Goal: Browse casually: Explore the website without a specific task or goal

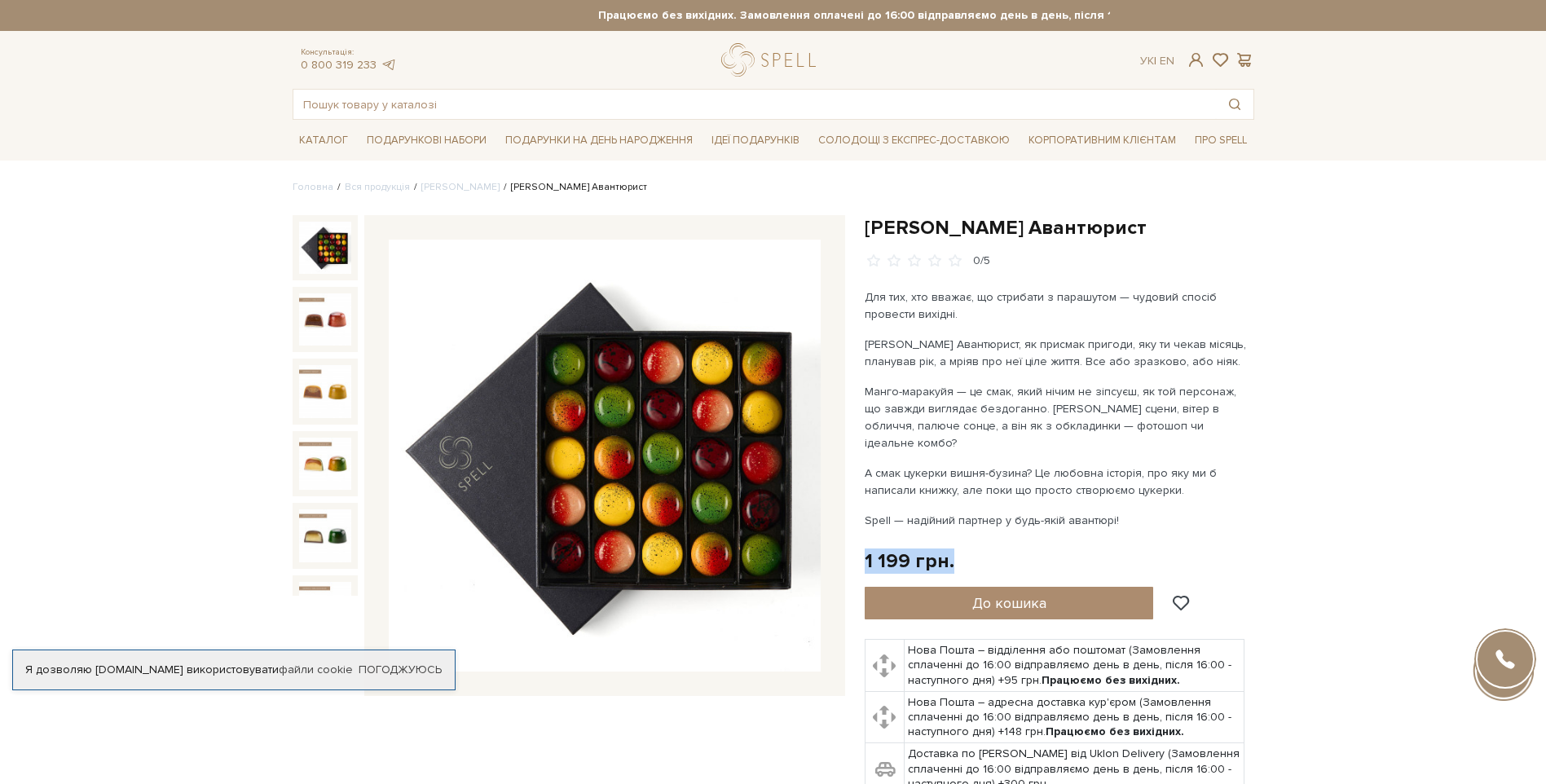
drag, startPoint x: 929, startPoint y: 544, endPoint x: 866, endPoint y: 544, distance: 63.0
click at [866, 549] on div "1 199 грн. Оплата частинами:" at bounding box center [1060, 561] width 390 height 25
click at [865, 549] on div "1 199 грн." at bounding box center [909, 561] width 90 height 25
click at [866, 549] on div "1 199 грн." at bounding box center [909, 561] width 90 height 25
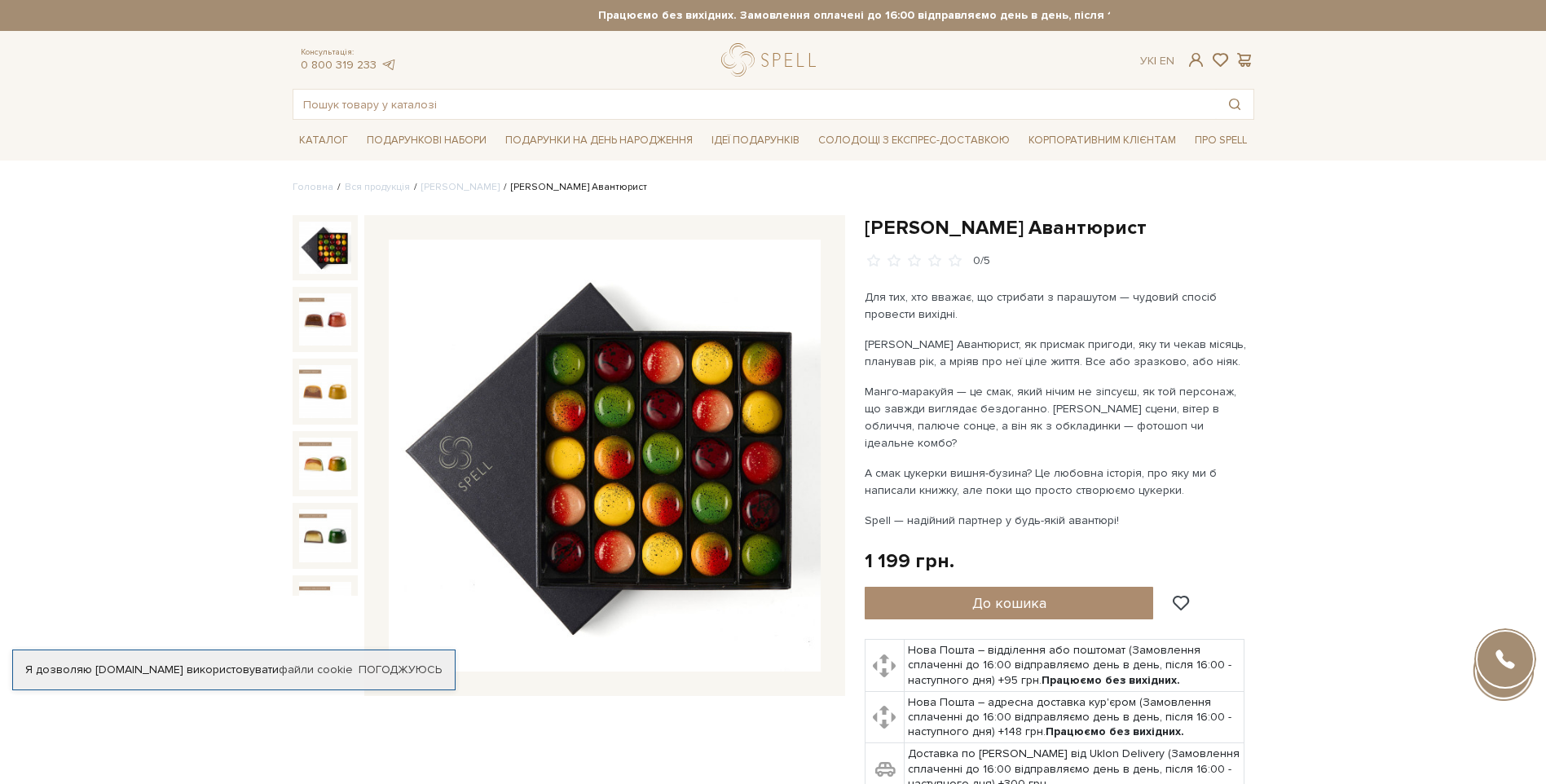
click at [962, 549] on div "1 199 грн. Оплата частинами:" at bounding box center [1060, 561] width 390 height 25
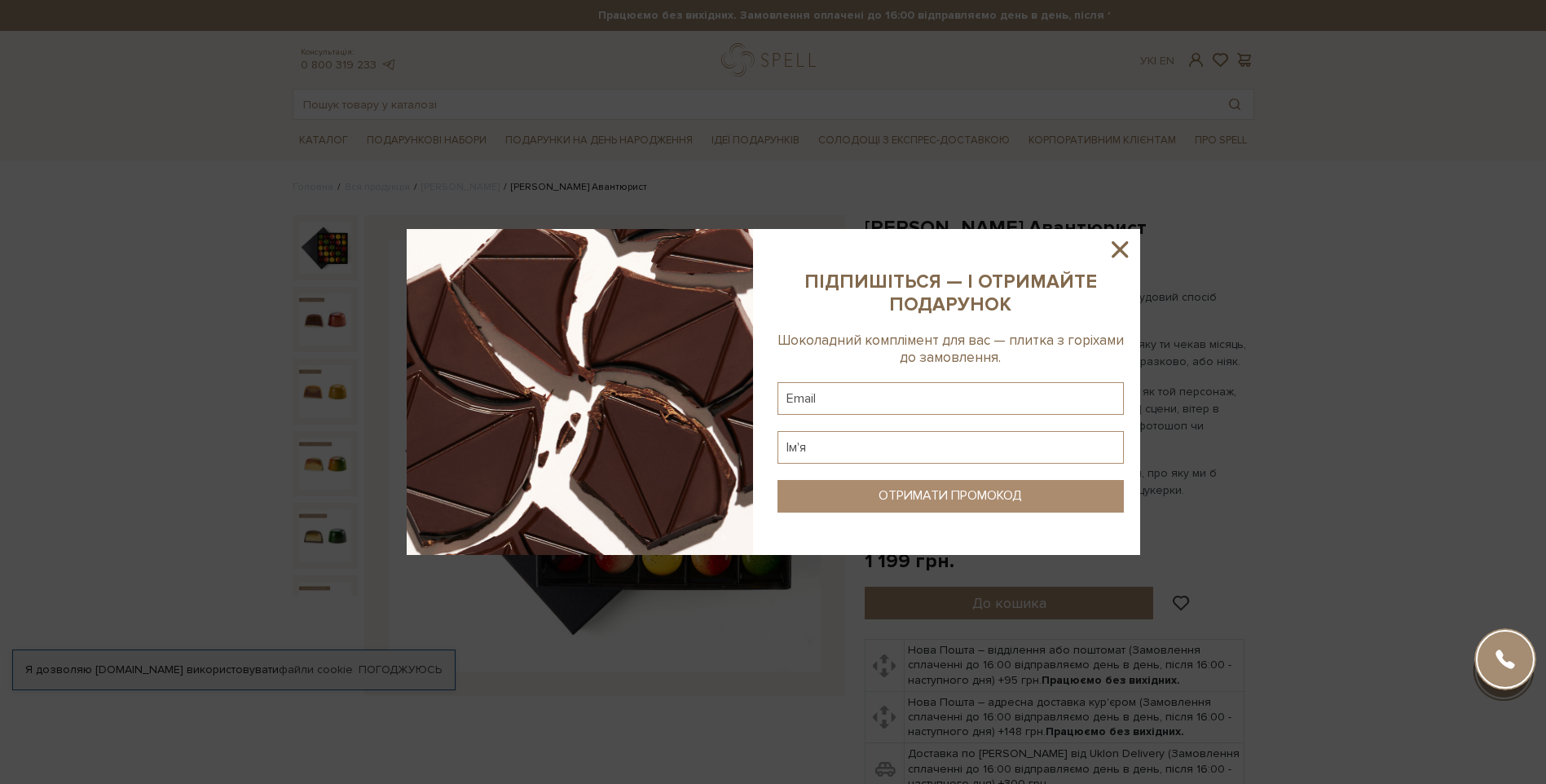
click at [1036, 281] on b "ПІДПИШІТЬСЯ — І ОТРИМАЙТЕ ПОДАРУНОК" at bounding box center [950, 293] width 292 height 45
drag, startPoint x: 1118, startPoint y: 250, endPoint x: 1150, endPoint y: 285, distance: 47.4
click at [1121, 253] on icon at bounding box center [1120, 249] width 28 height 28
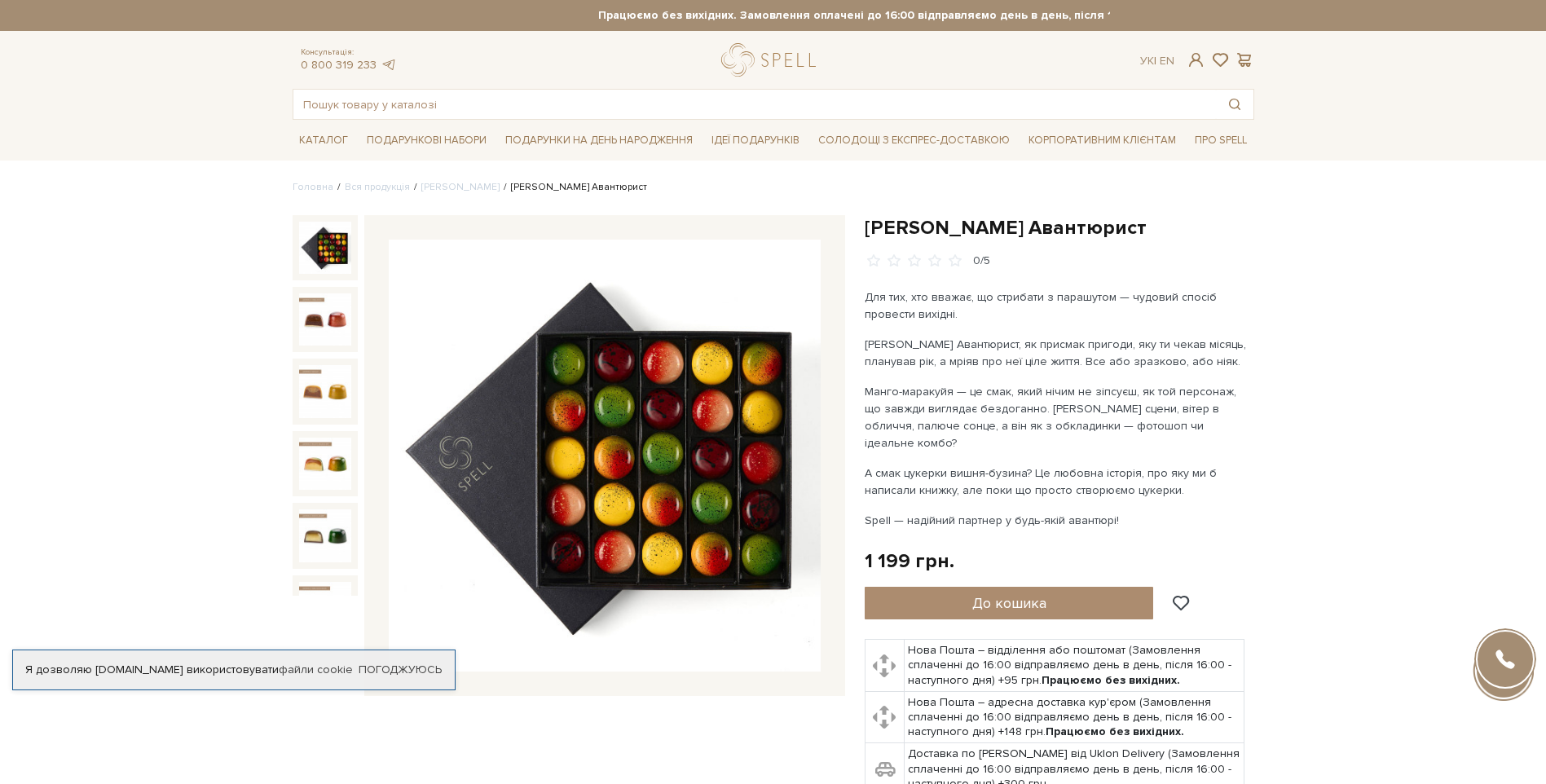
click at [1505, 658] on div at bounding box center [1505, 659] width 59 height 59
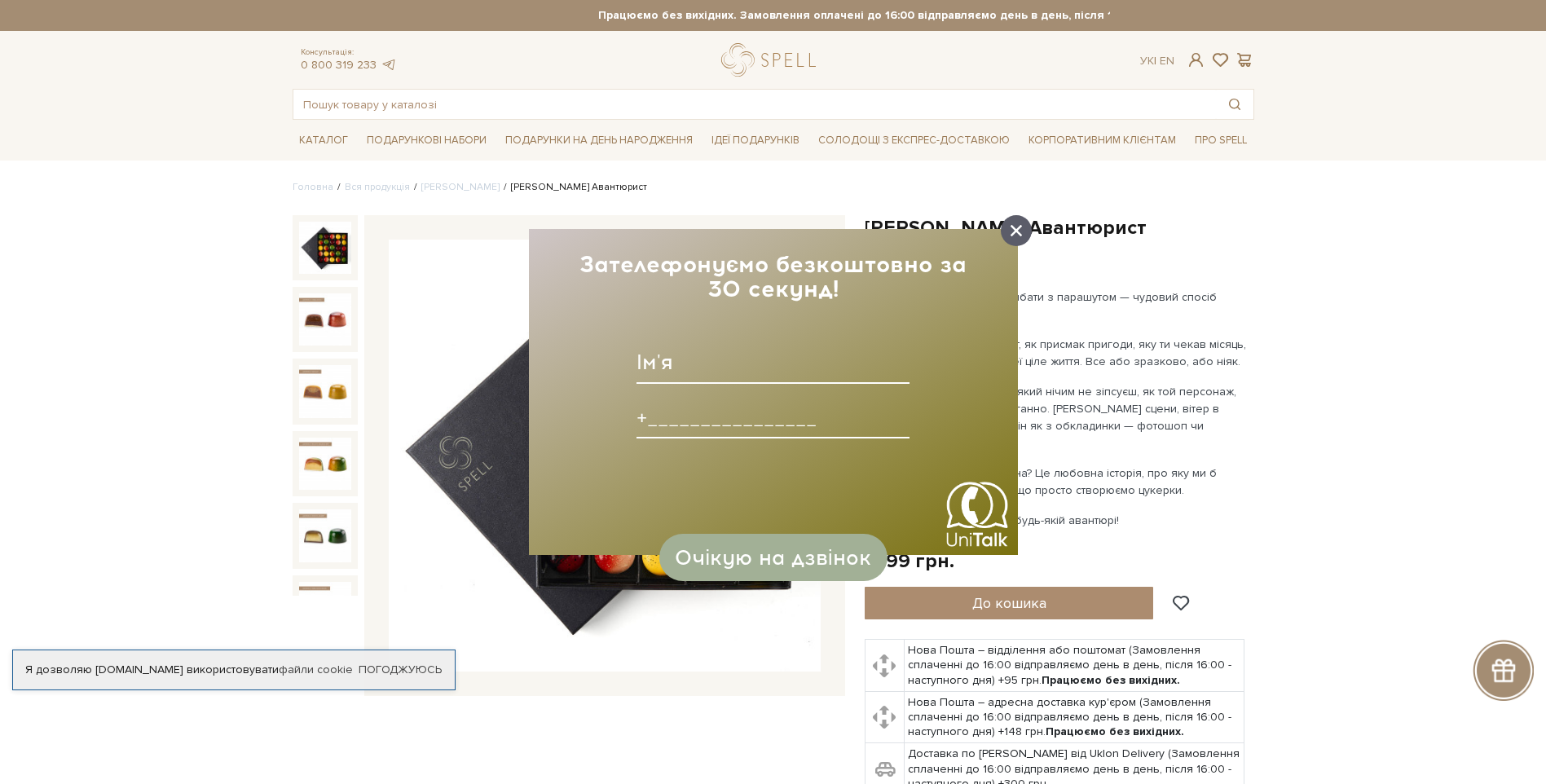
click at [1013, 229] on icon at bounding box center [1017, 230] width 12 height 12
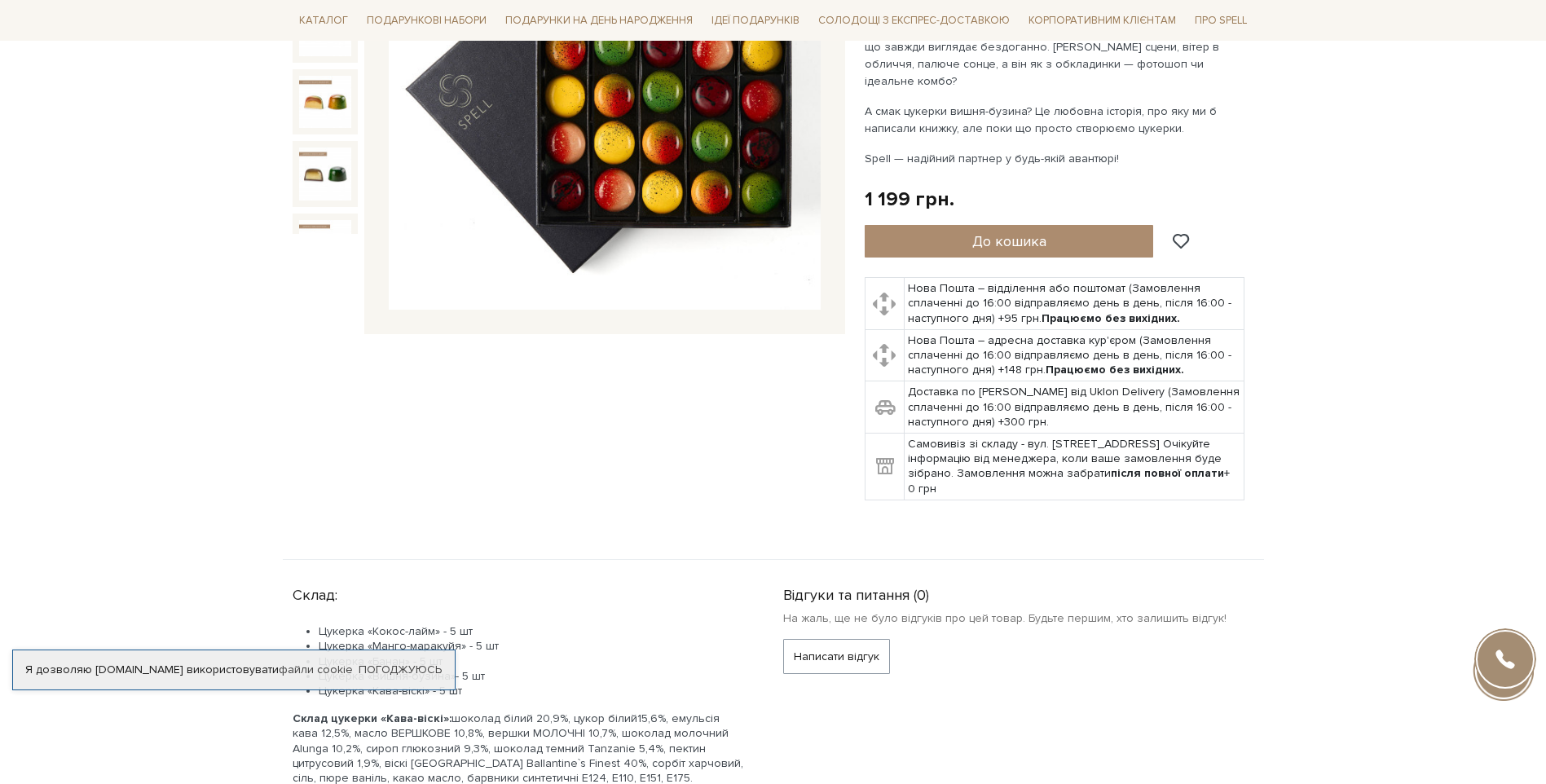
scroll to position [408, 0]
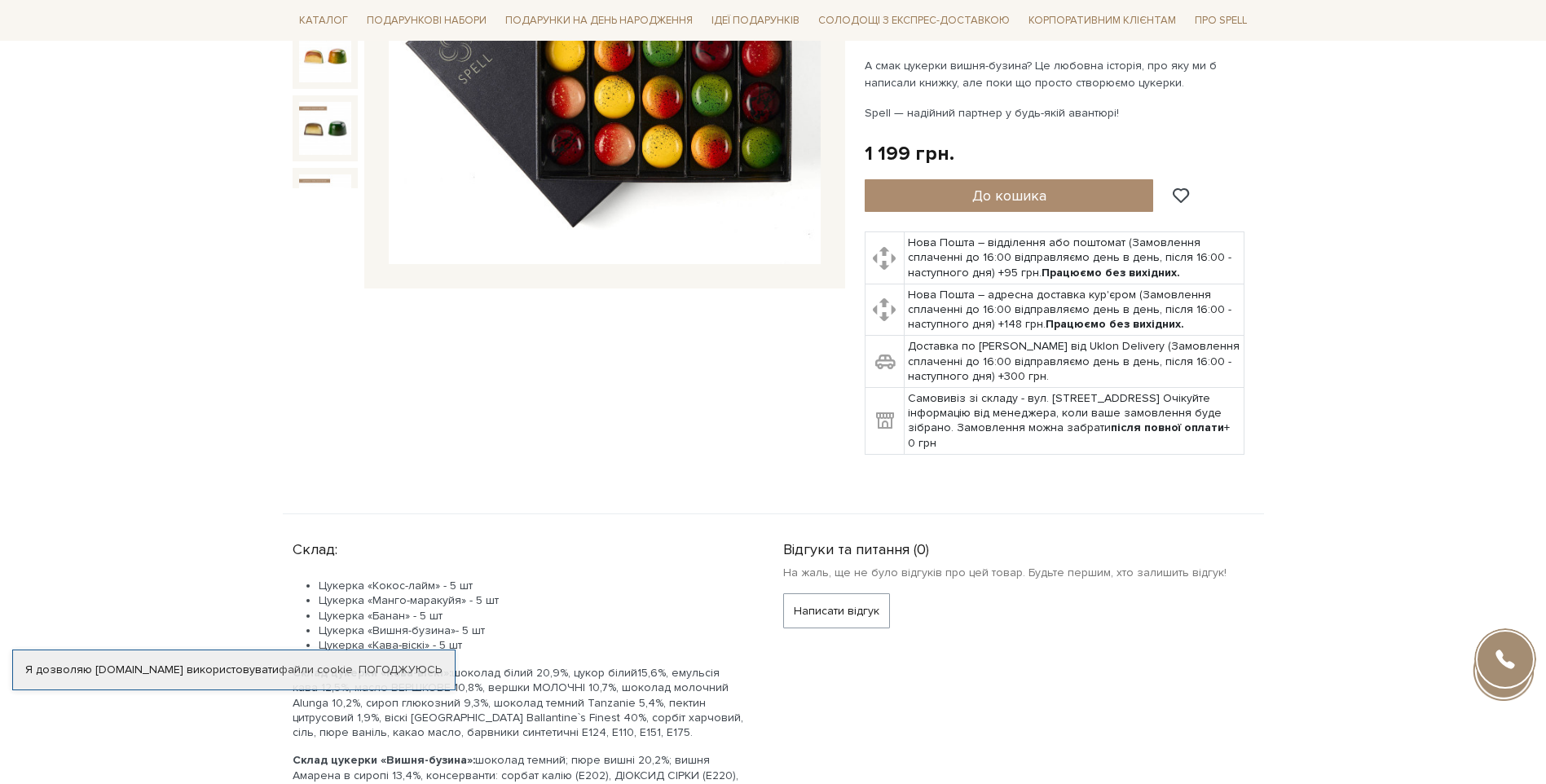
click at [1503, 649] on div at bounding box center [1505, 659] width 59 height 59
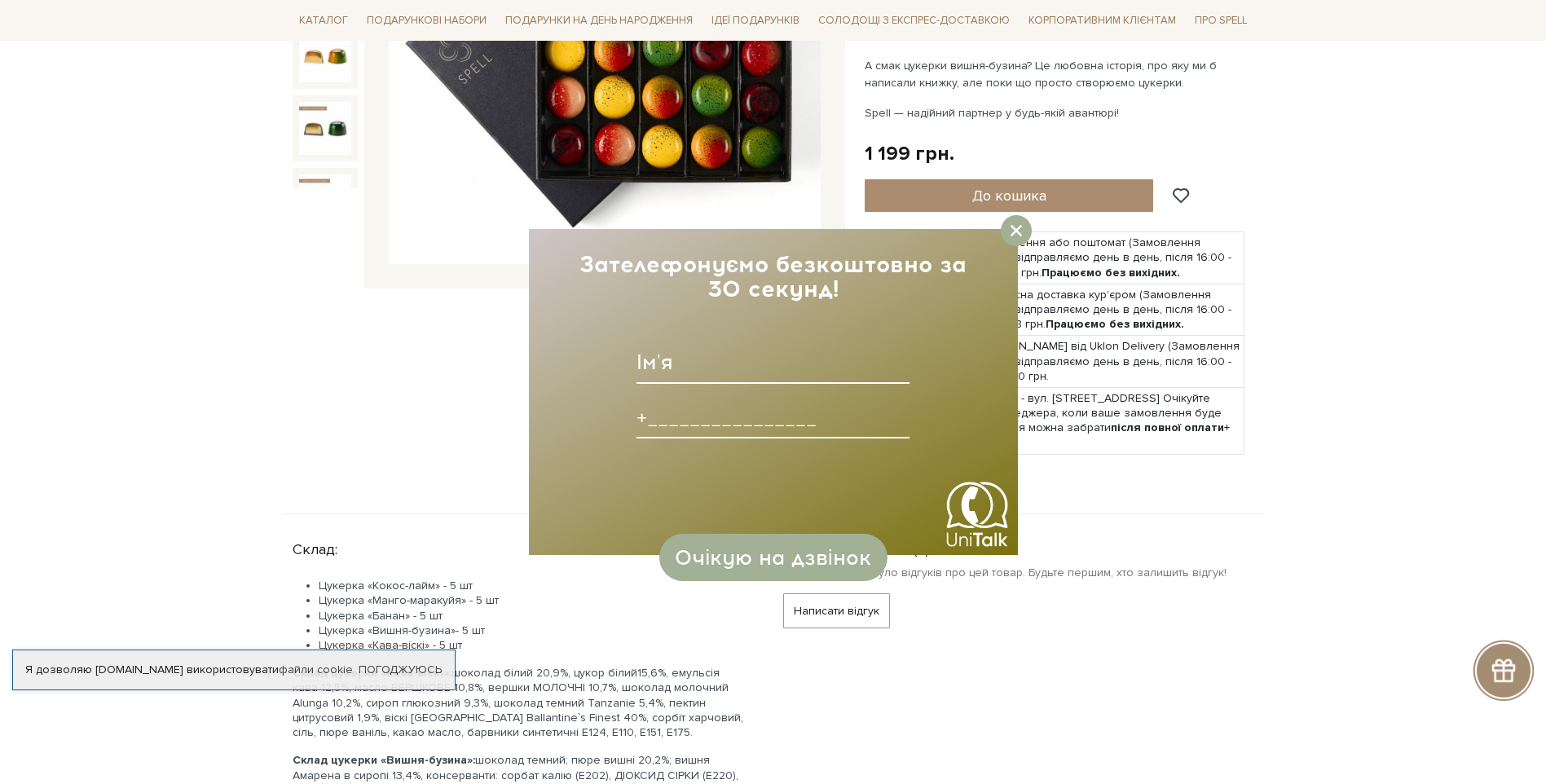
click at [965, 503] on img "callback" at bounding box center [977, 514] width 66 height 66
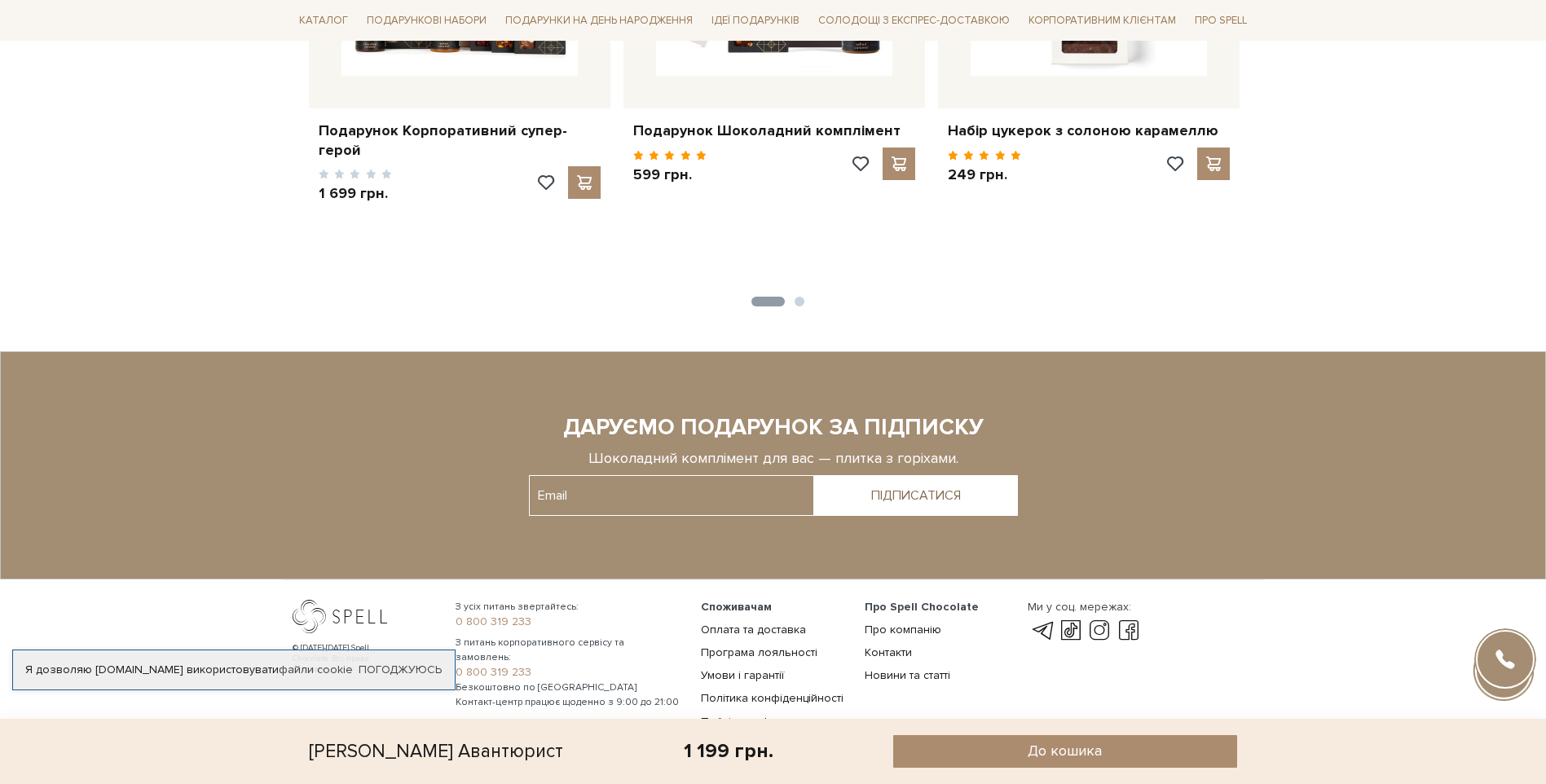
scroll to position [2451, 0]
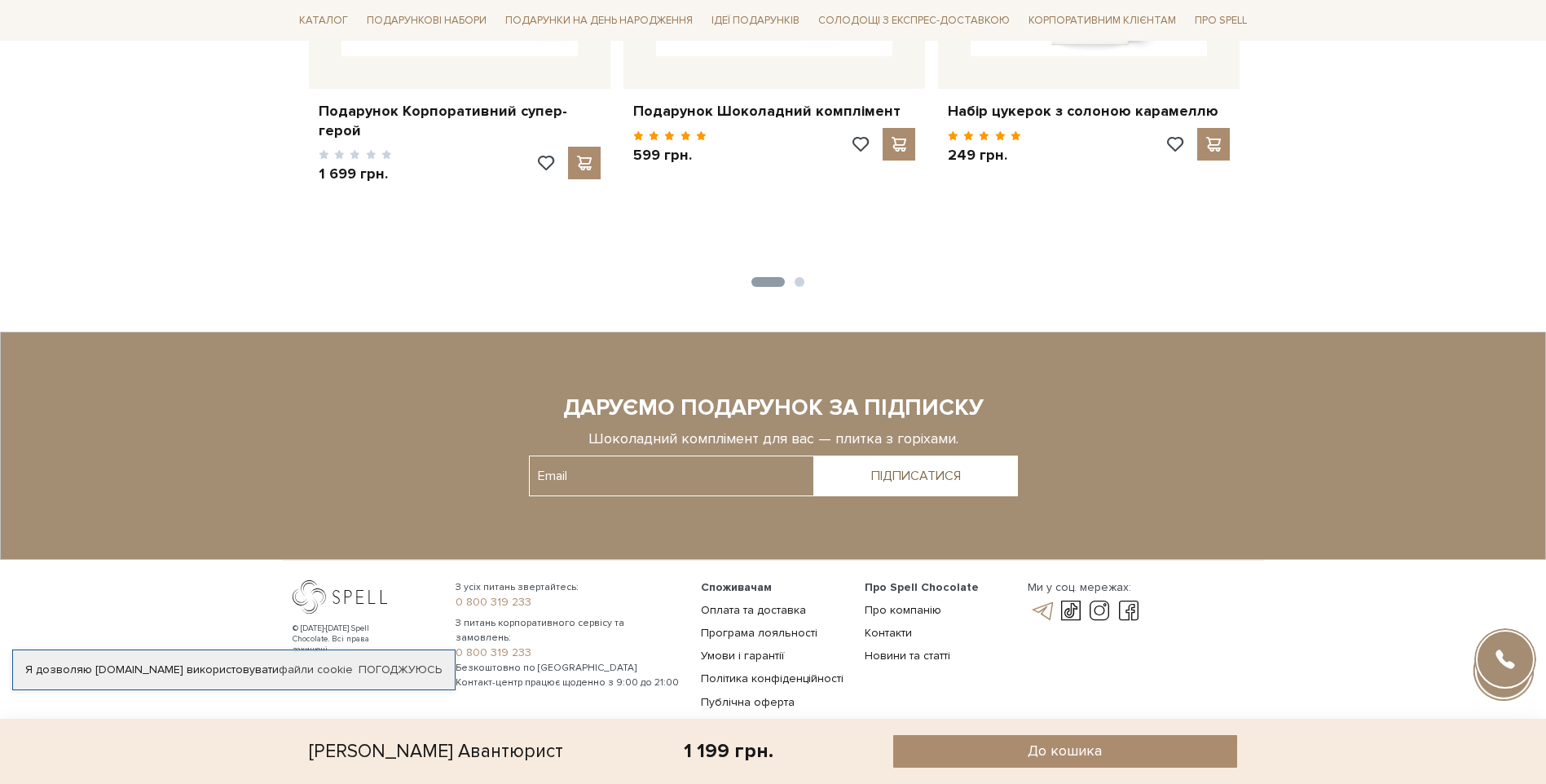
click at [1051, 602] on link at bounding box center [1042, 611] width 28 height 19
